Goal: Task Accomplishment & Management: Complete application form

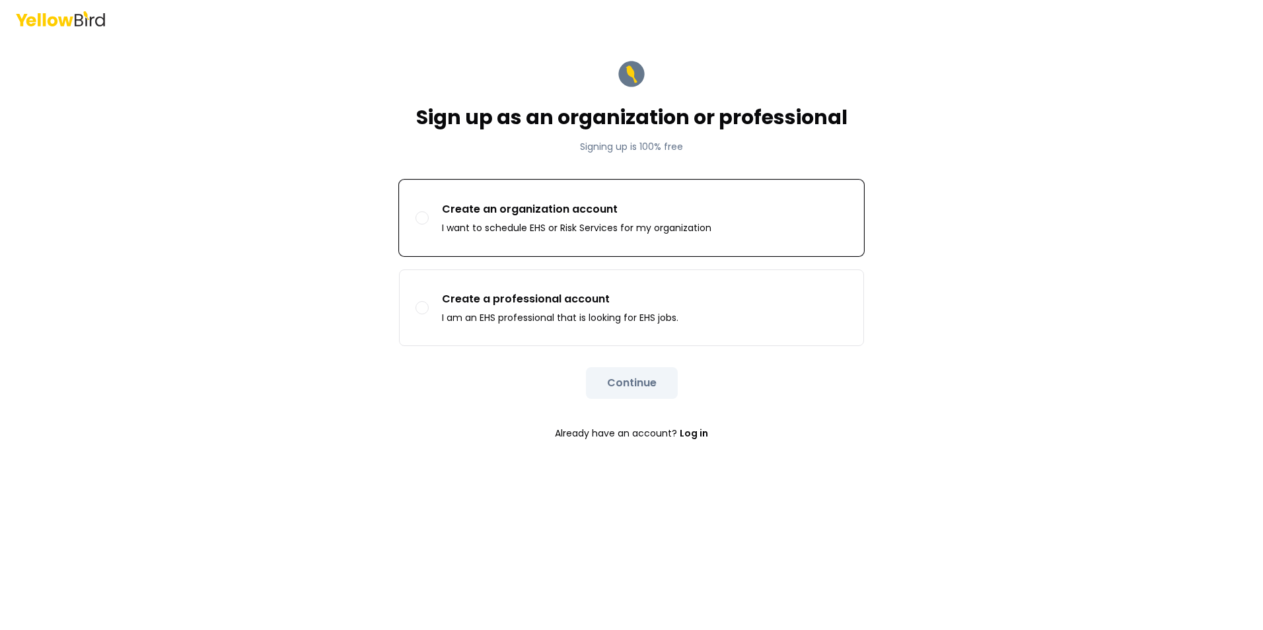
click at [597, 229] on p "I want to schedule EHS or Risk Services for my organization" at bounding box center [577, 227] width 270 height 13
click at [429, 225] on button "Create an organization account I want to schedule EHS or Risk Services for my o…" at bounding box center [422, 217] width 13 height 13
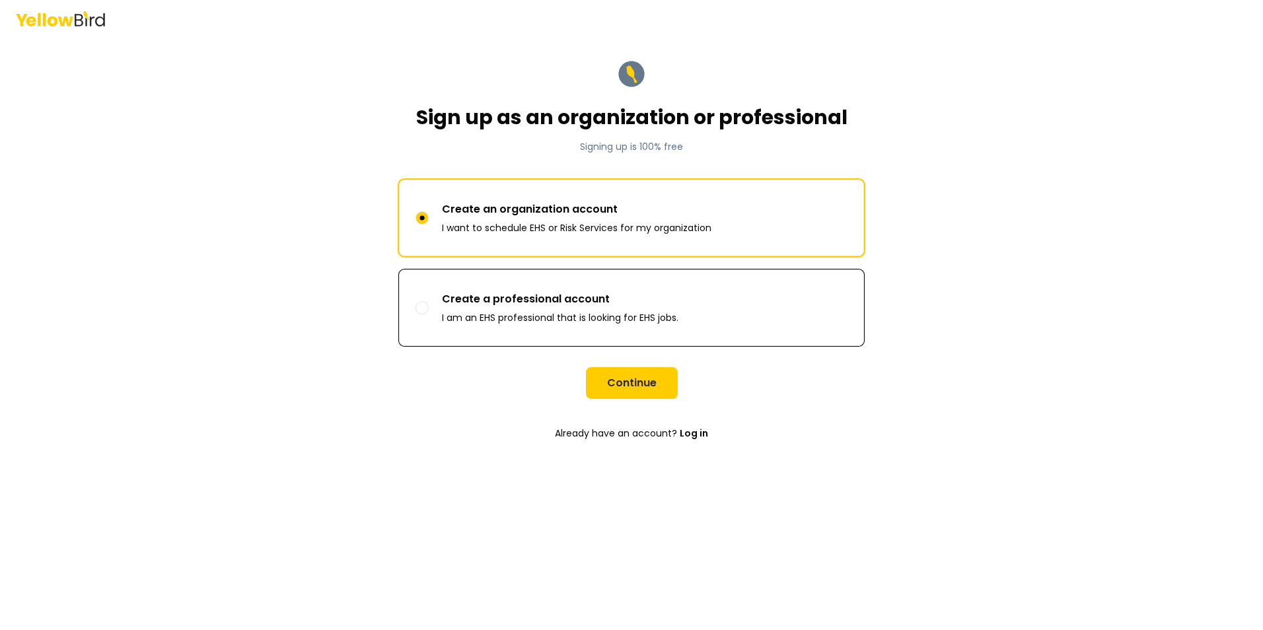
click at [581, 305] on p "Create a professional account" at bounding box center [560, 299] width 237 height 16
click at [429, 305] on button "Create a professional account I am an EHS professional that is looking for EHS …" at bounding box center [422, 307] width 13 height 13
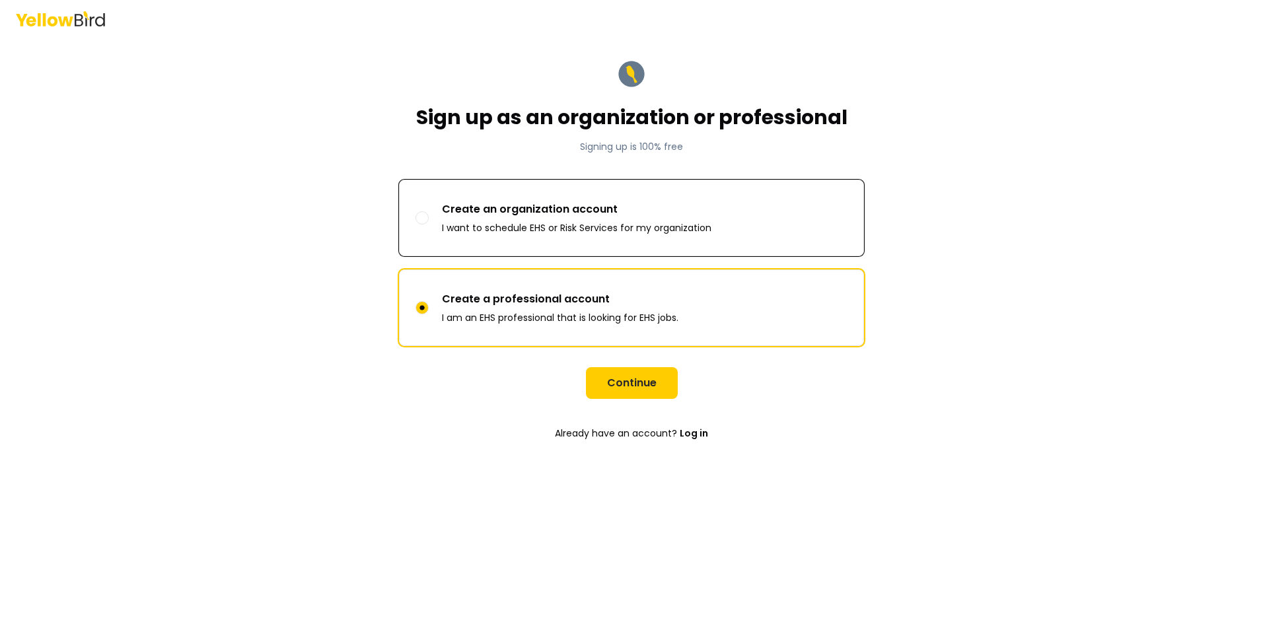
click at [614, 227] on p "I want to schedule EHS or Risk Services for my organization" at bounding box center [577, 227] width 270 height 13
click at [429, 225] on button "Create an organization account I want to schedule EHS or Risk Services for my o…" at bounding box center [422, 217] width 13 height 13
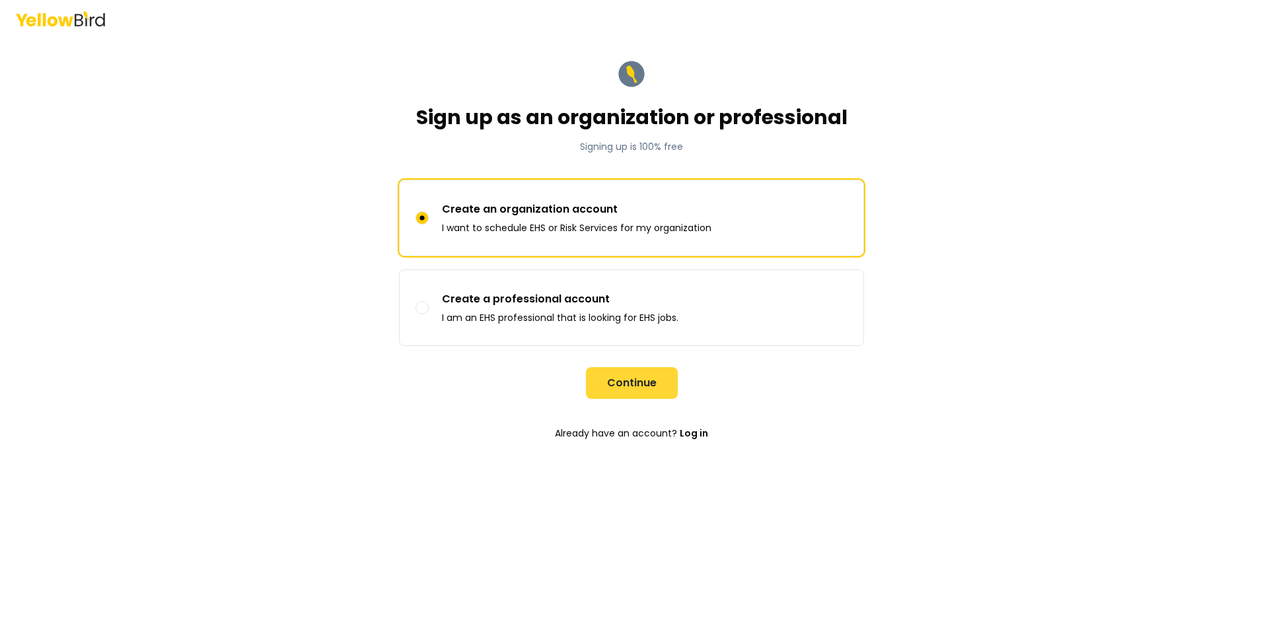
click at [625, 377] on button "Continue" at bounding box center [632, 383] width 92 height 32
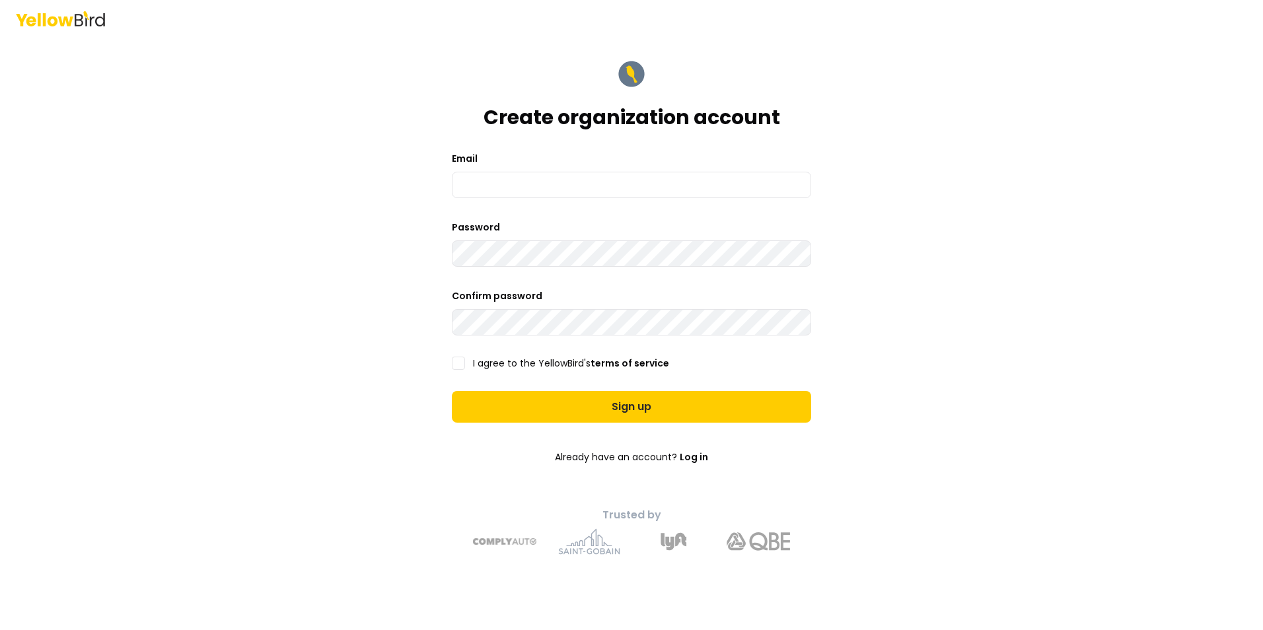
click at [595, 198] on form "Create organization account Email Password Confirm password I agree to the Yell…" at bounding box center [631, 307] width 381 height 518
click at [593, 187] on input at bounding box center [631, 185] width 359 height 26
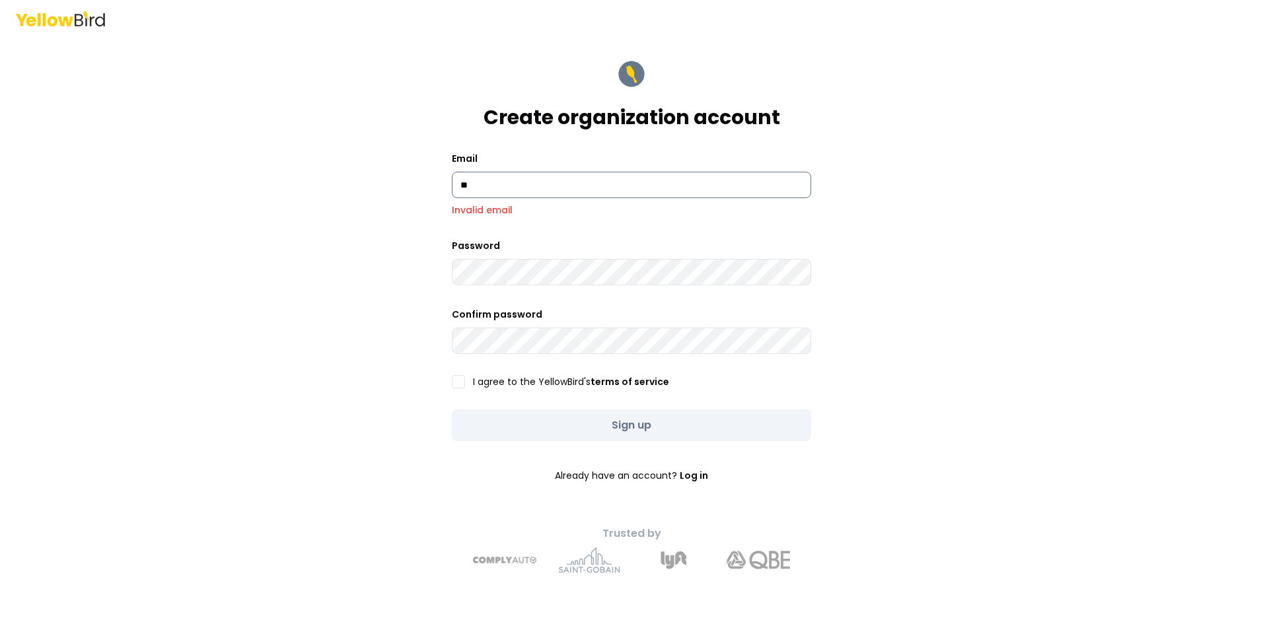
type input "*"
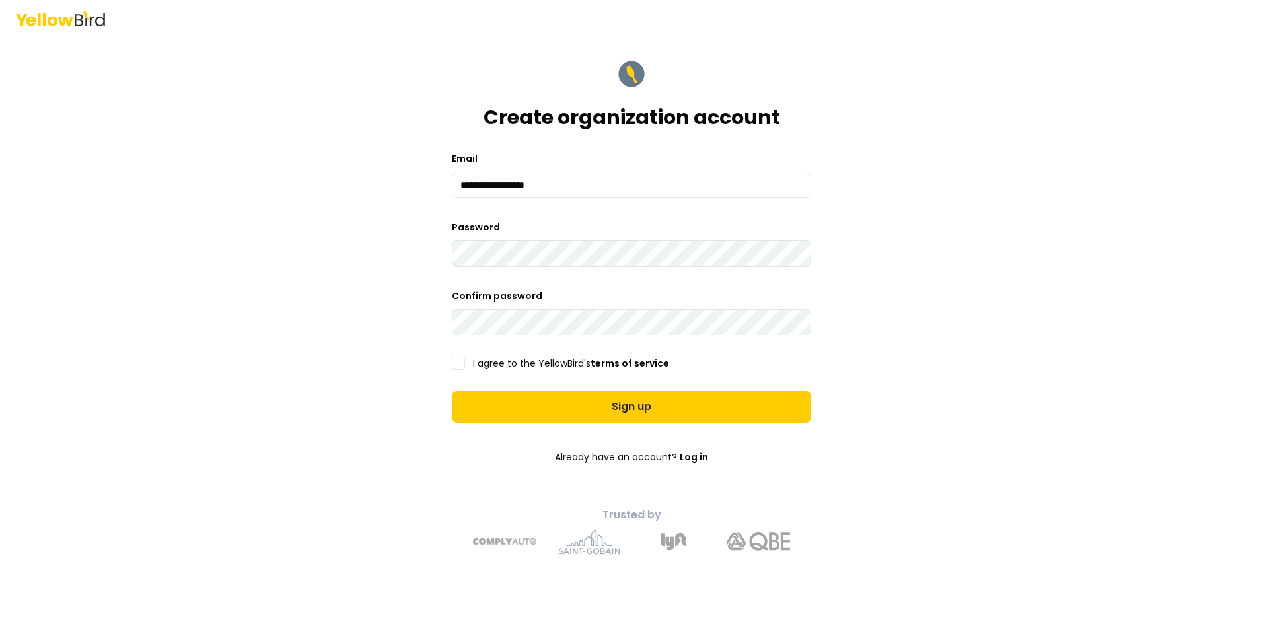
type input "**********"
click at [459, 361] on button "I agree to the YellowBird's terms of service" at bounding box center [458, 363] width 13 height 13
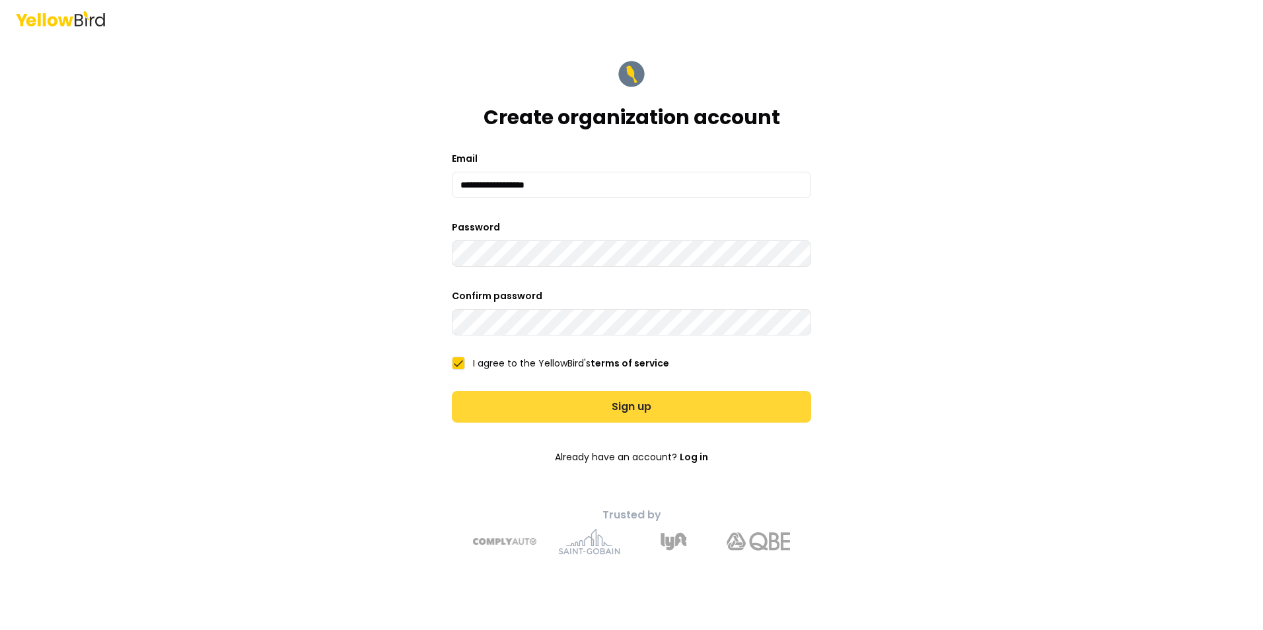
click at [640, 414] on button "Sign up" at bounding box center [631, 407] width 359 height 32
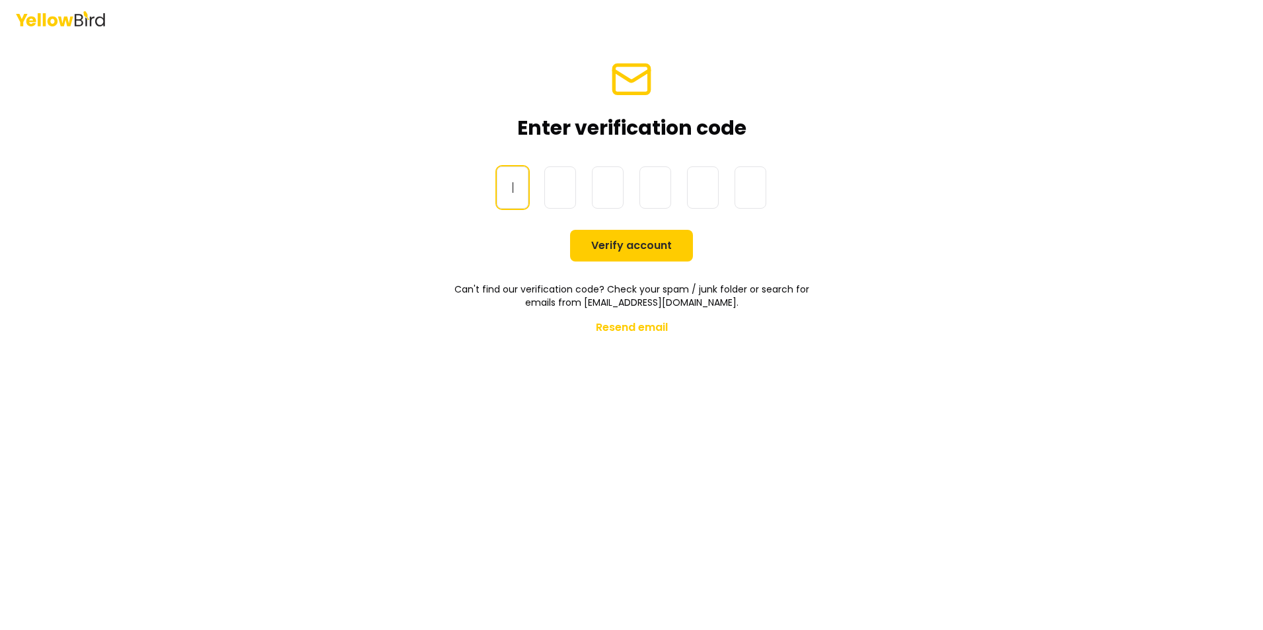
click at [504, 190] on input at bounding box center [645, 188] width 296 height 42
